Goal: Task Accomplishment & Management: Use online tool/utility

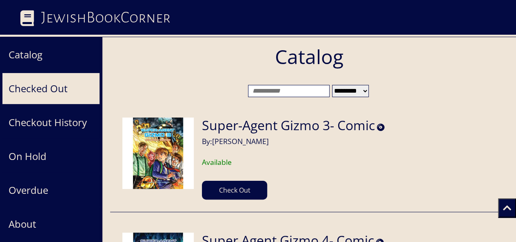
click at [41, 94] on button "Checked Out" at bounding box center [51, 89] width 98 height 32
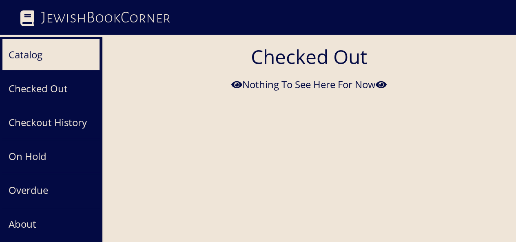
click at [29, 60] on button "Catalog" at bounding box center [51, 55] width 98 height 32
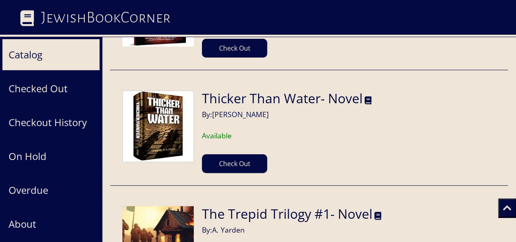
scroll to position [1585, 0]
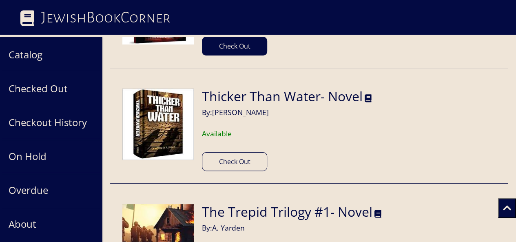
click at [241, 160] on button "Check Out" at bounding box center [234, 161] width 65 height 19
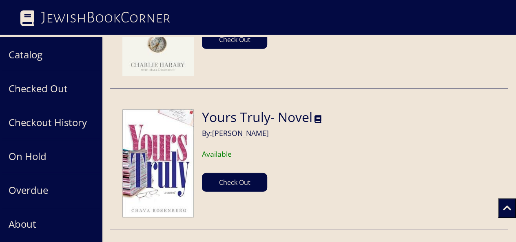
scroll to position [13466, 0]
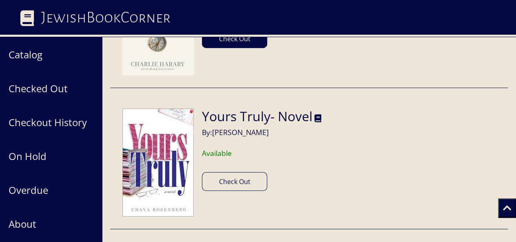
click at [237, 172] on button "Check Out" at bounding box center [234, 181] width 65 height 19
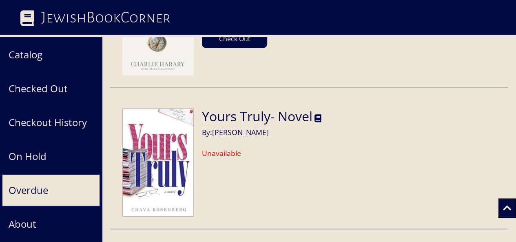
scroll to position [65, 0]
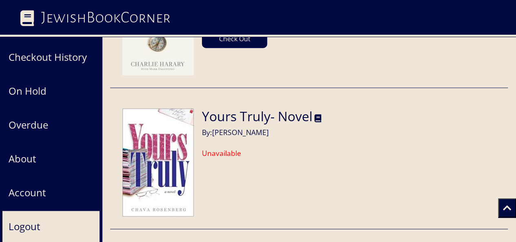
click at [24, 229] on button "Logout" at bounding box center [51, 226] width 98 height 32
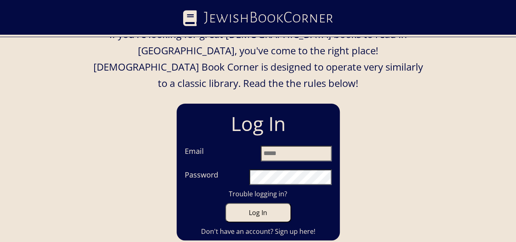
scroll to position [73, 0]
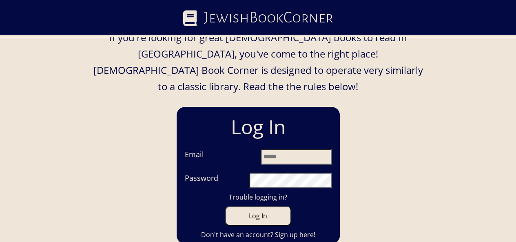
click at [265, 149] on input "Email" at bounding box center [296, 157] width 71 height 16
type input "**********"
click at [225, 206] on button "Log In" at bounding box center [258, 216] width 66 height 20
